Goal: Task Accomplishment & Management: Manage account settings

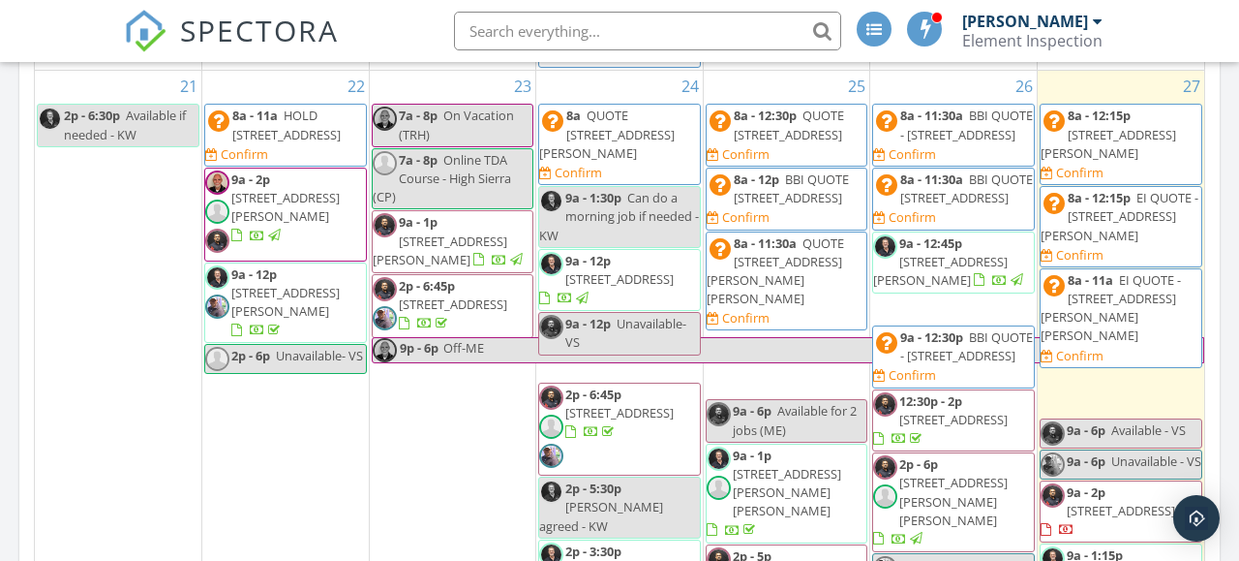
scroll to position [1162, 0]
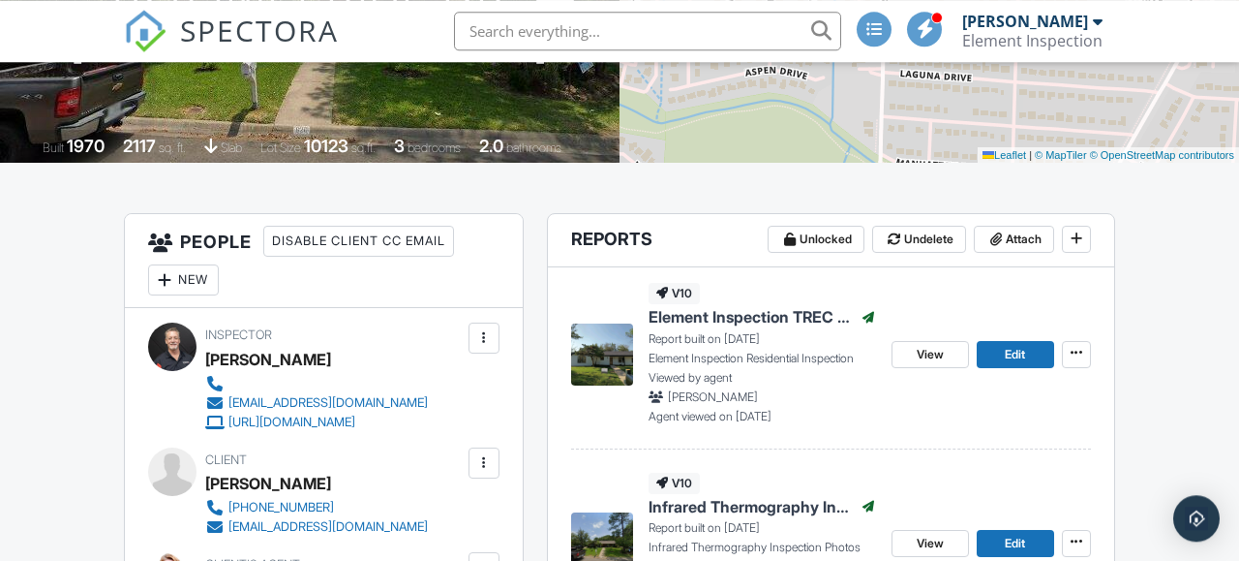
scroll to position [403, 0]
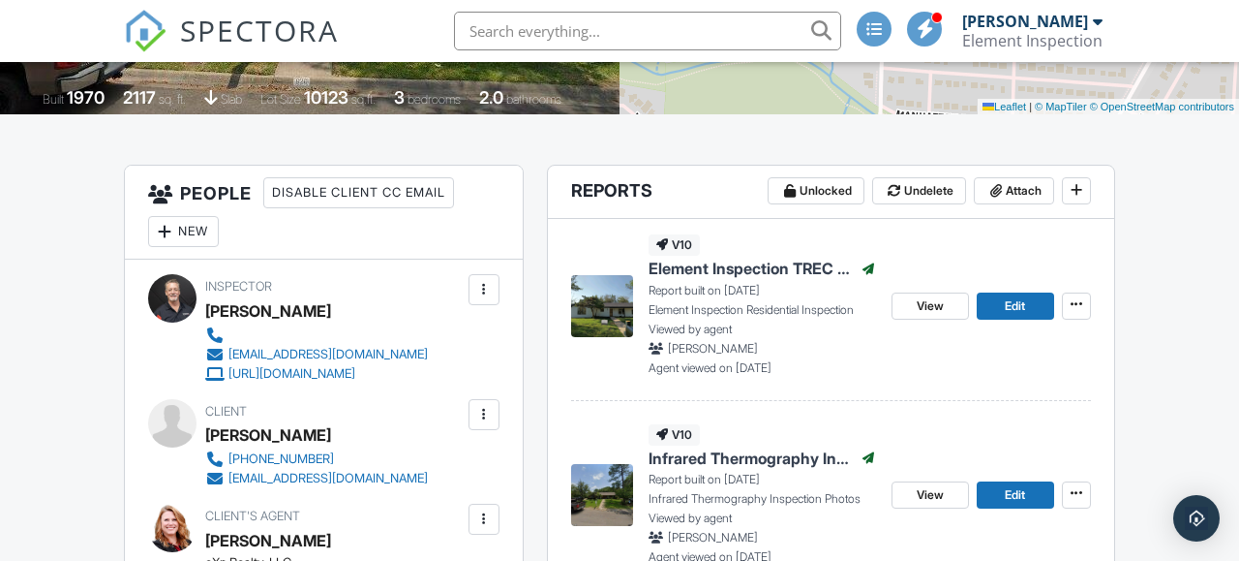
click at [731, 269] on span "Element Inspection TREC 7-6" at bounding box center [751, 268] width 204 height 21
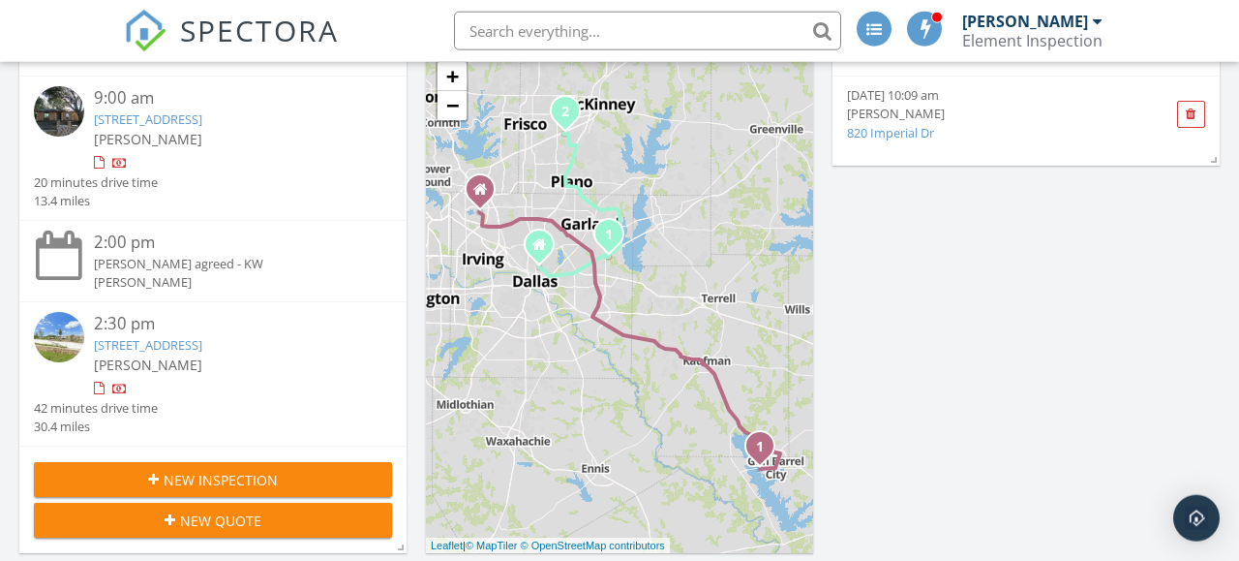
scroll to position [101, 0]
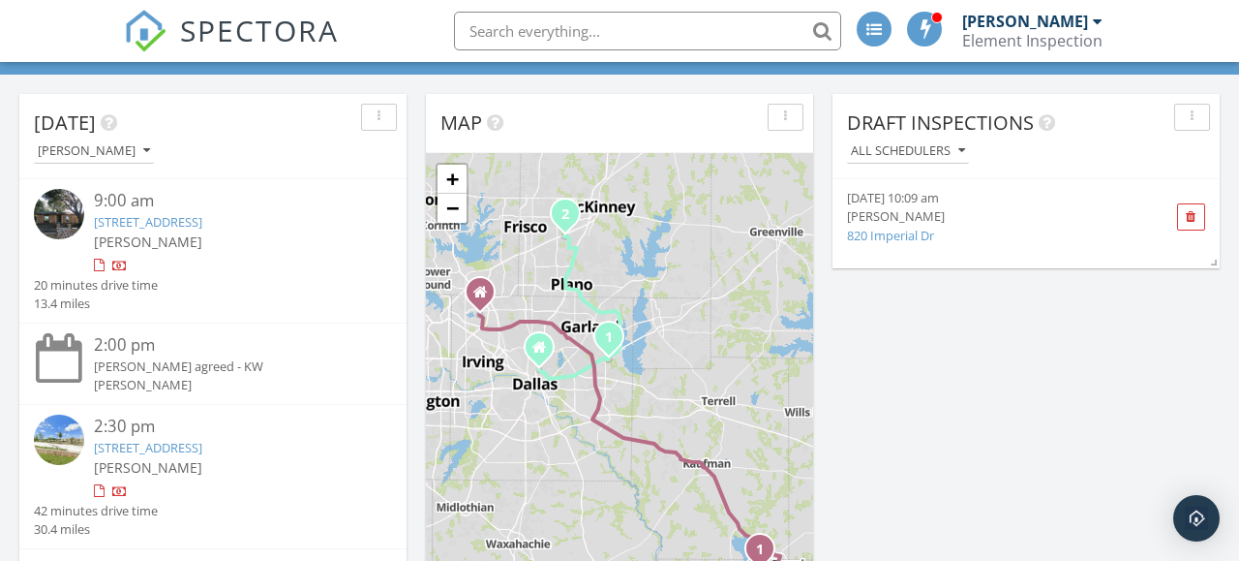
click at [189, 218] on link "2610 Dove Meadow Dr, Garland, TX 75043" at bounding box center [148, 221] width 108 height 17
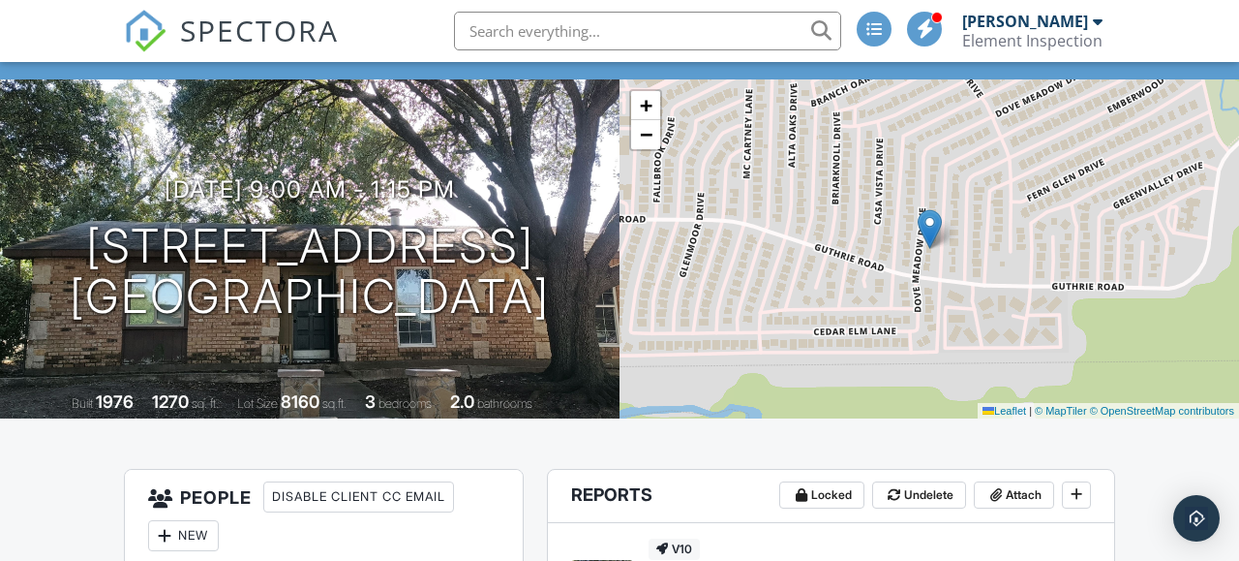
scroll to position [302, 0]
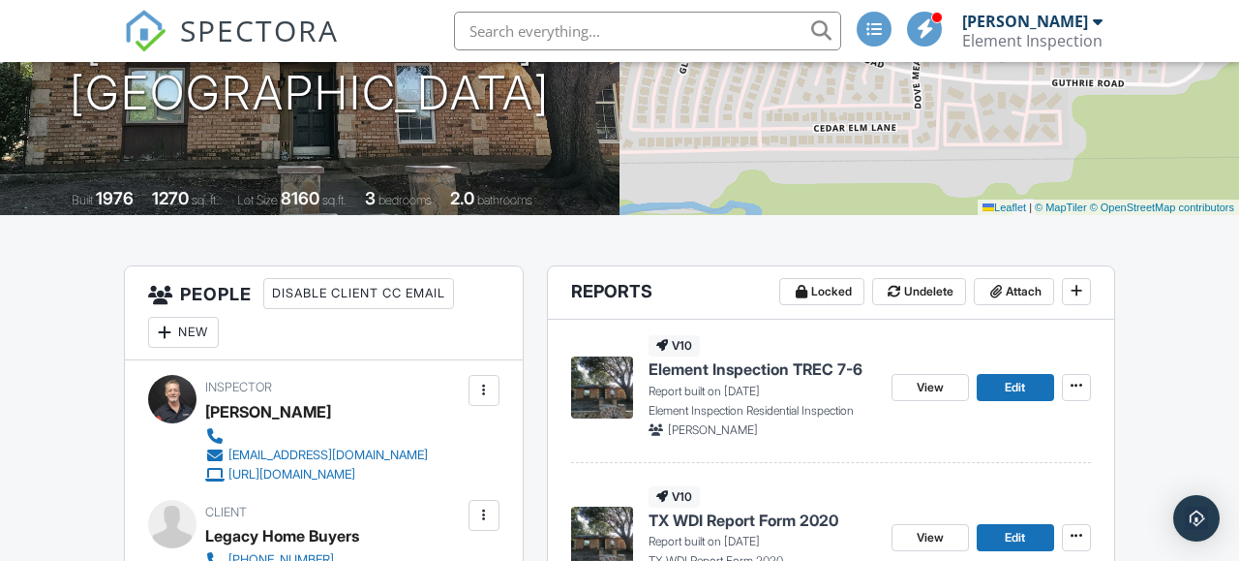
click at [752, 368] on span "Element Inspection TREC 7-6" at bounding box center [756, 368] width 214 height 21
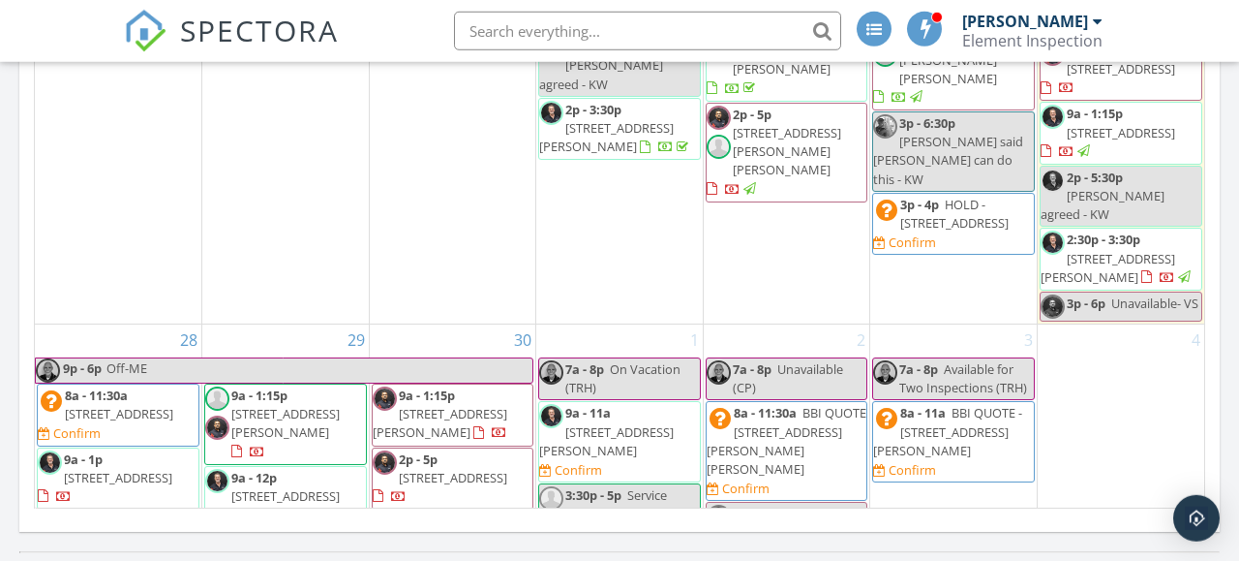
scroll to position [1107, 0]
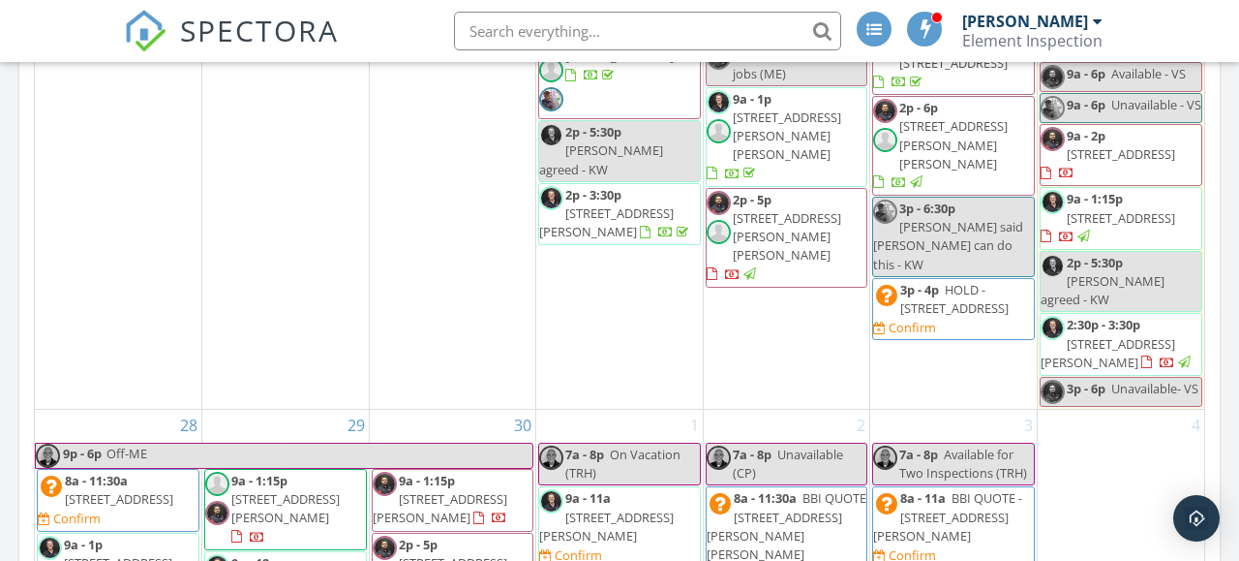
drag, startPoint x: 130, startPoint y: 357, endPoint x: 111, endPoint y: 368, distance: 21.3
click at [114, 554] on span "10764 Villager Rd A, Dallas 75230" at bounding box center [118, 562] width 108 height 17
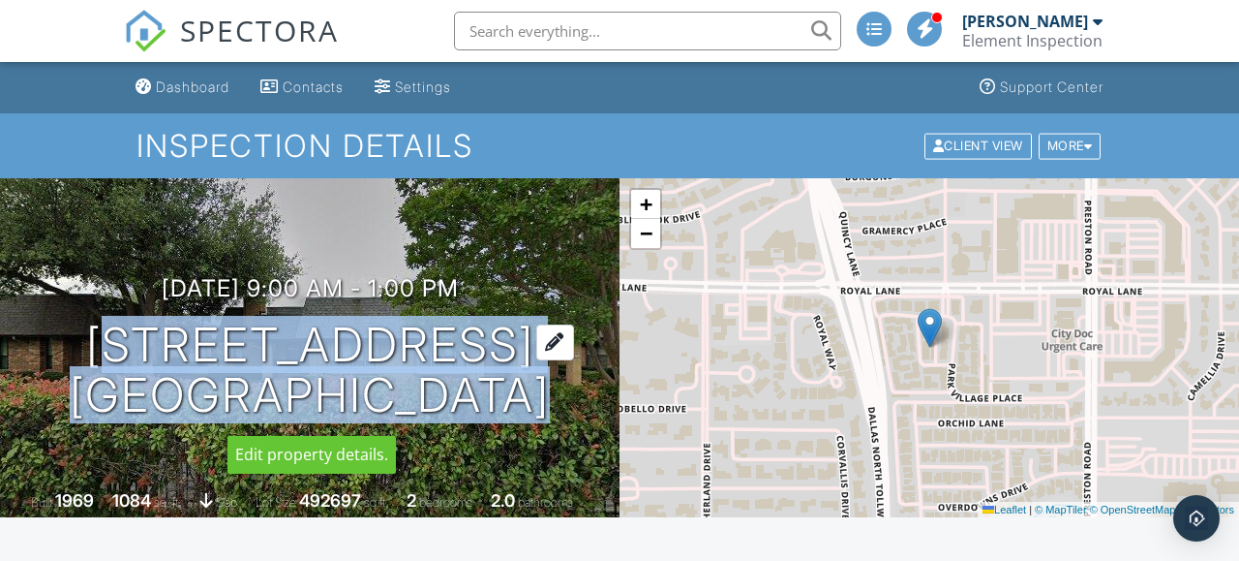
drag, startPoint x: 58, startPoint y: 347, endPoint x: 516, endPoint y: 405, distance: 461.6
click at [516, 405] on div "[DATE] 9:00 am - 1:00 pm [STREET_ADDRESS] [GEOGRAPHIC_DATA]" at bounding box center [310, 348] width 620 height 146
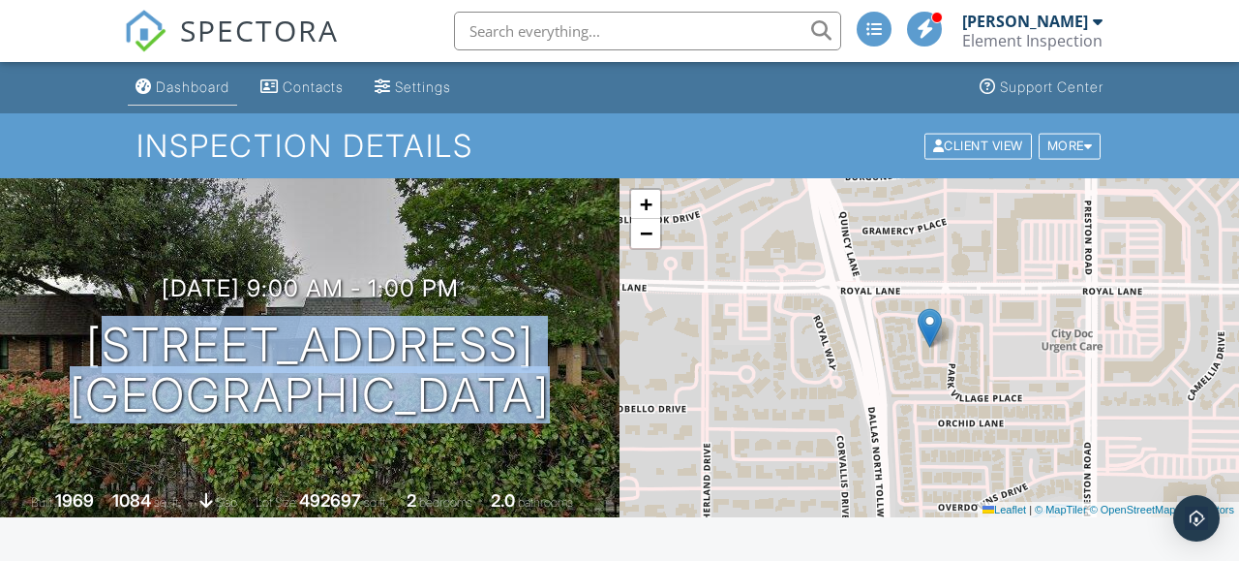
click at [195, 81] on div "Dashboard" at bounding box center [193, 86] width 74 height 16
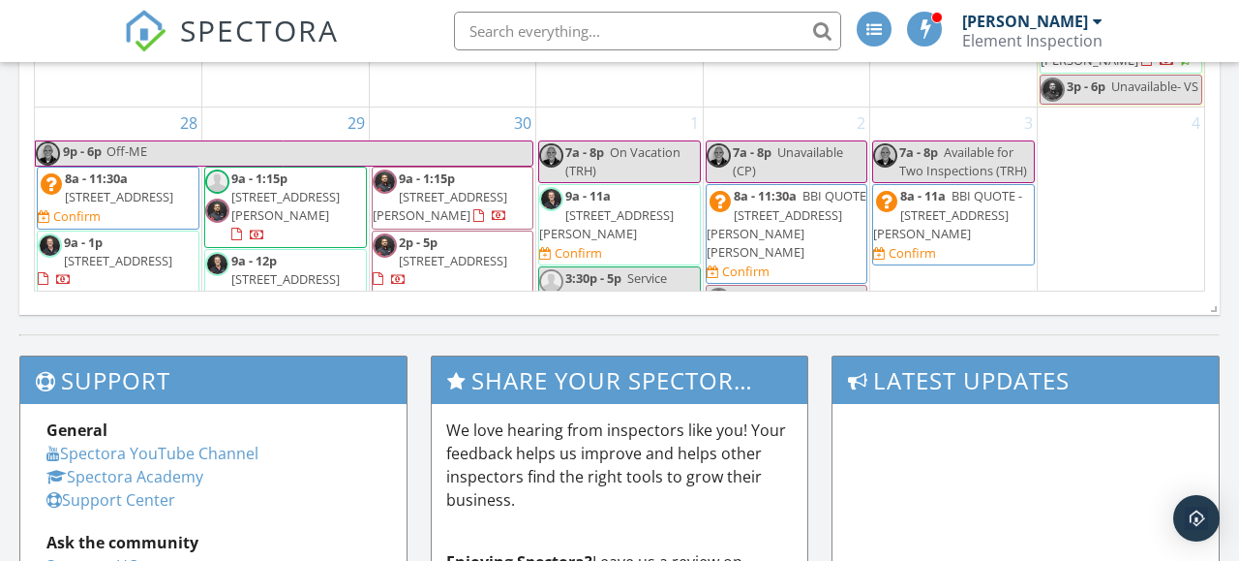
scroll to position [1545, 0]
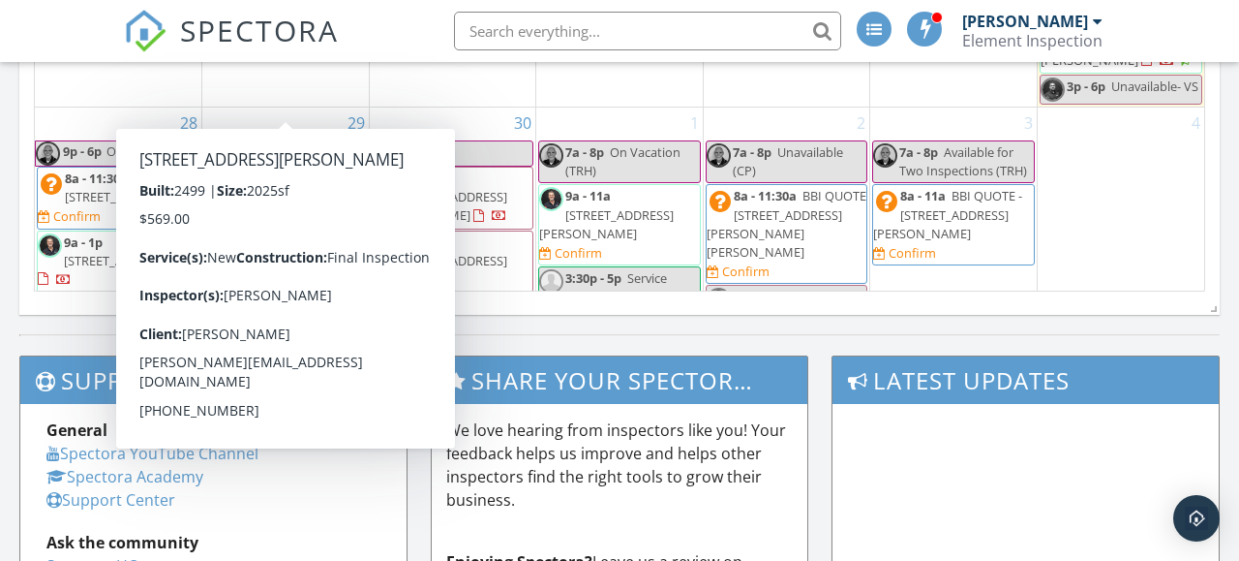
click at [279, 270] on span "7111 Daytona Mews , Rowlett 75088" at bounding box center [272, 288] width 135 height 36
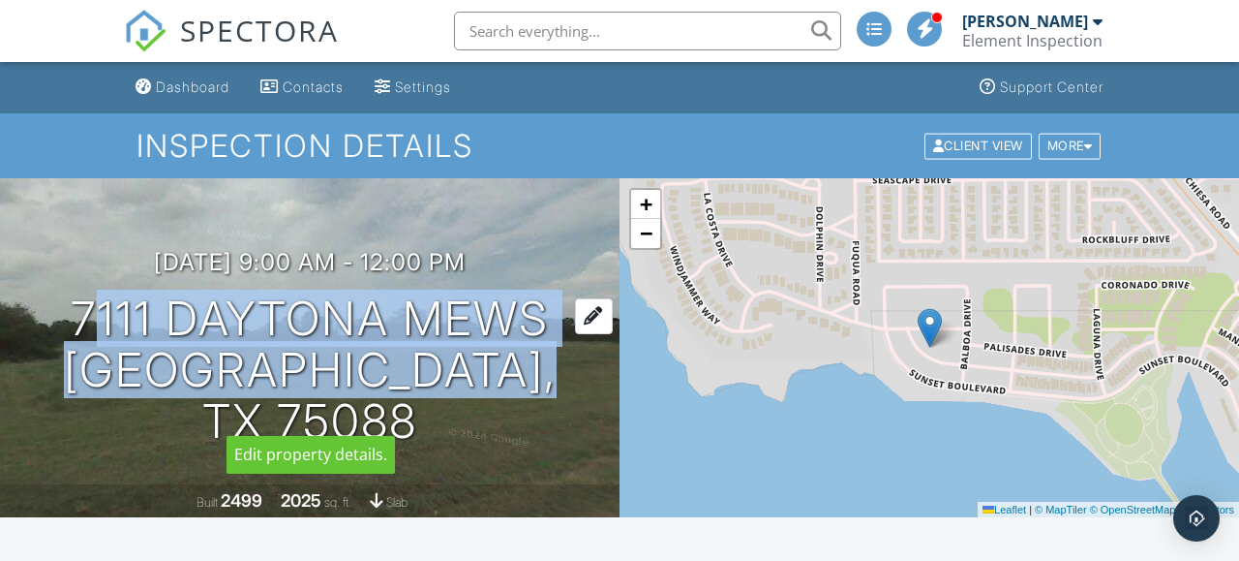
drag, startPoint x: 76, startPoint y: 343, endPoint x: 530, endPoint y: 403, distance: 457.0
click at [530, 403] on h1 "7111 Daytona Mews [GEOGRAPHIC_DATA], [GEOGRAPHIC_DATA]" at bounding box center [310, 369] width 558 height 153
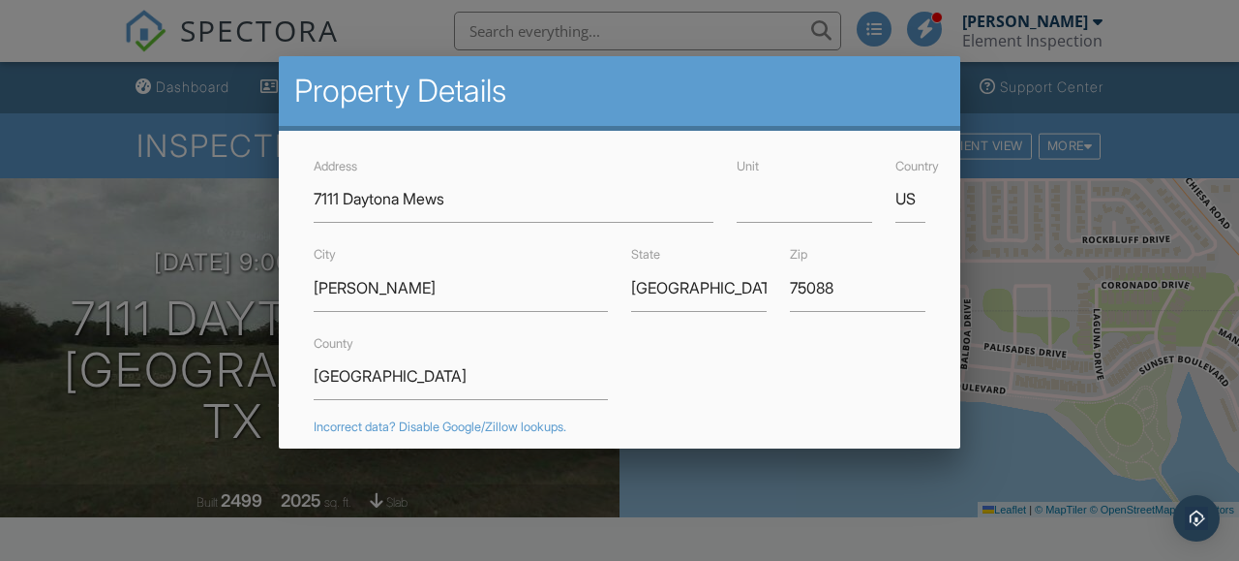
click at [9, 344] on div at bounding box center [619, 253] width 1239 height 701
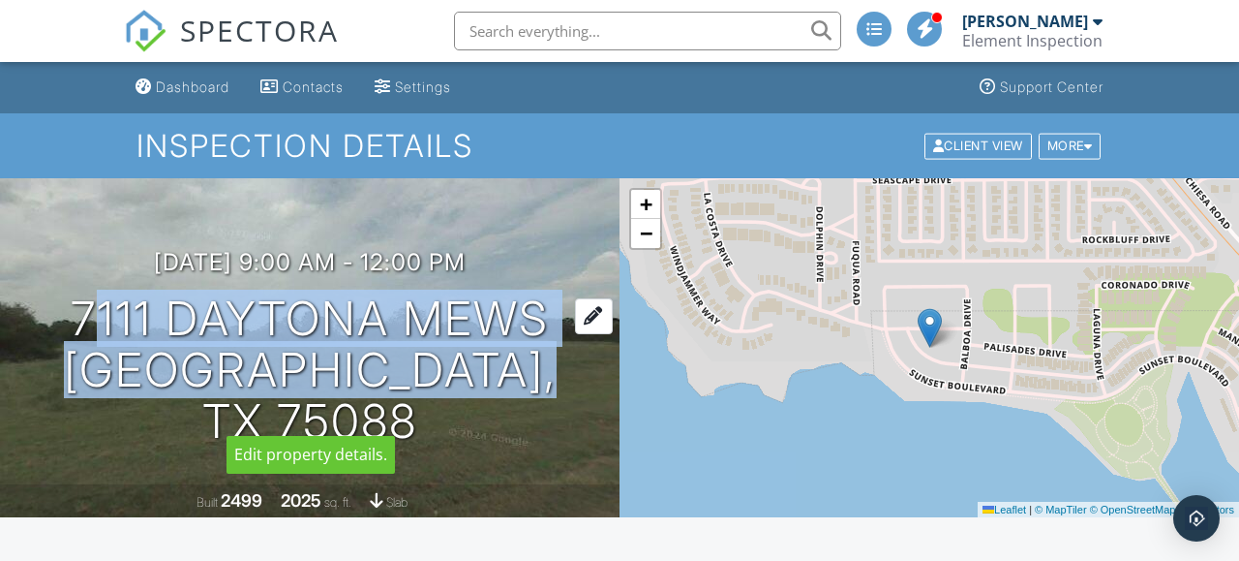
drag, startPoint x: 47, startPoint y: 343, endPoint x: 533, endPoint y: 398, distance: 489.1
click at [533, 398] on div "[DATE] 9:00 am - 12:00 pm 7111 Daytona Mews [GEOGRAPHIC_DATA], [GEOGRAPHIC_DATA]" at bounding box center [310, 347] width 620 height 197
